Goal: Book appointment/travel/reservation

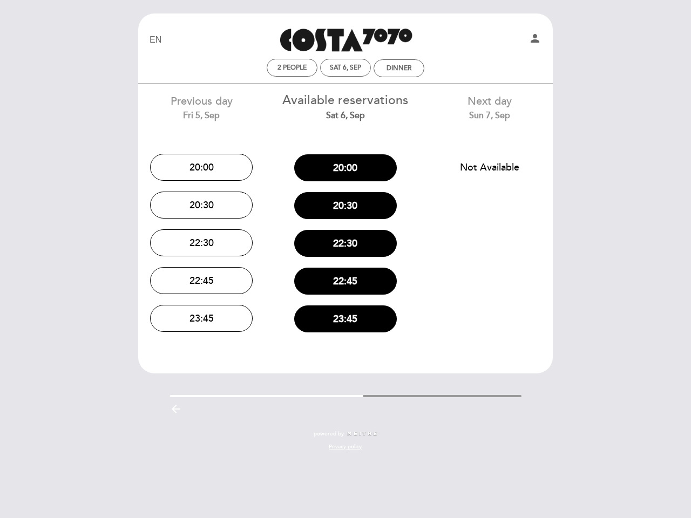
click at [346, 259] on div "22:30" at bounding box center [346, 244] width 128 height 38
click at [535, 40] on icon "person" at bounding box center [535, 38] width 13 height 13
click at [292, 67] on span "2 people" at bounding box center [292, 68] width 29 height 8
click at [346, 67] on div "2 people Sat 6, Sep Dinner" at bounding box center [345, 68] width 408 height 19
click at [399, 68] on div "2 people Sat 6, Sep Dinner" at bounding box center [345, 68] width 408 height 19
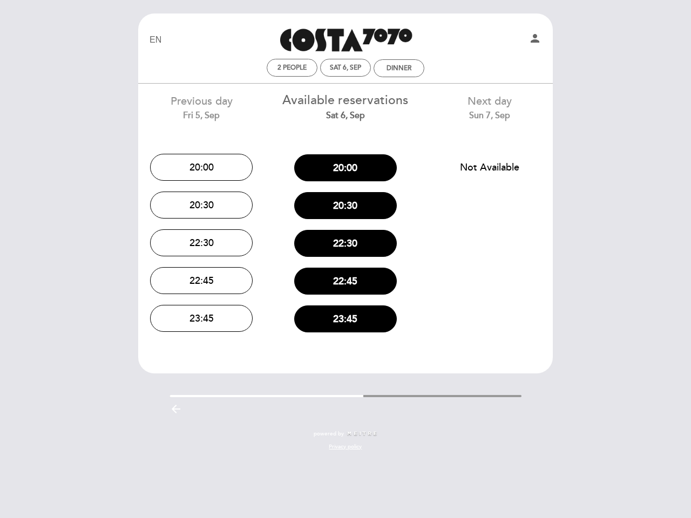
click at [201, 167] on button "20:00" at bounding box center [201, 167] width 103 height 27
click at [201, 205] on button "20:30" at bounding box center [201, 205] width 103 height 27
click at [201, 243] on button "22:30" at bounding box center [201, 242] width 103 height 27
click at [201, 281] on div "EN ES PT Costa 7070 person 2 people Sat 6, Sep Dinner Welcome Welcome, Change u…" at bounding box center [345, 237] width 431 height 448
click at [201, 319] on div "EN ES PT Costa 7070 person 2 people Sat 6, Sep Dinner Welcome Welcome, Change u…" at bounding box center [345, 237] width 431 height 448
